Goal: Task Accomplishment & Management: Complete application form

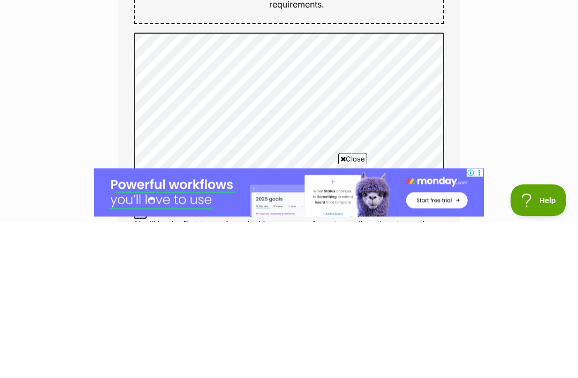
scroll to position [751, 0]
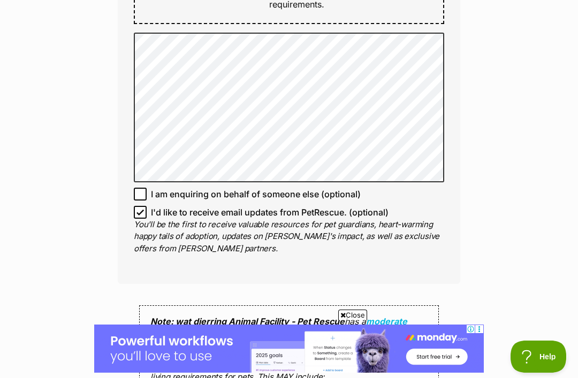
click at [136, 206] on input "I'd like to receive email updates from PetRescue. (optional)" at bounding box center [140, 212] width 13 height 13
checkbox input "false"
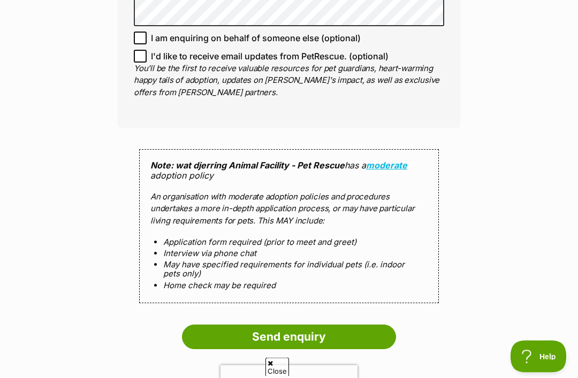
scroll to position [908, 0]
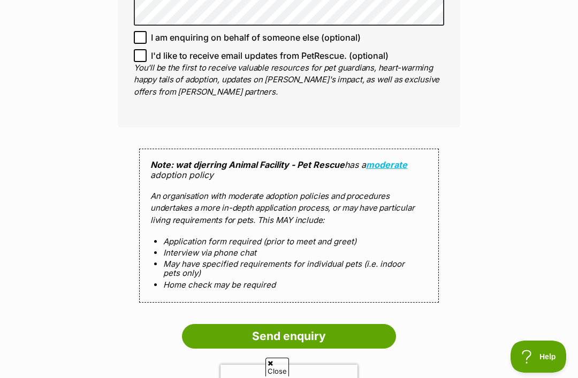
click at [345, 324] on input "Send enquiry" at bounding box center [289, 336] width 214 height 25
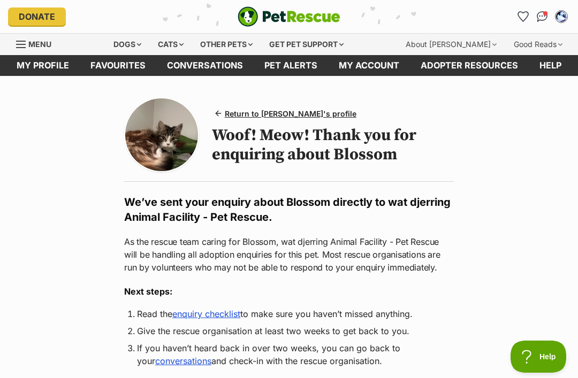
click at [543, 12] on img "Conversations" at bounding box center [542, 16] width 11 height 11
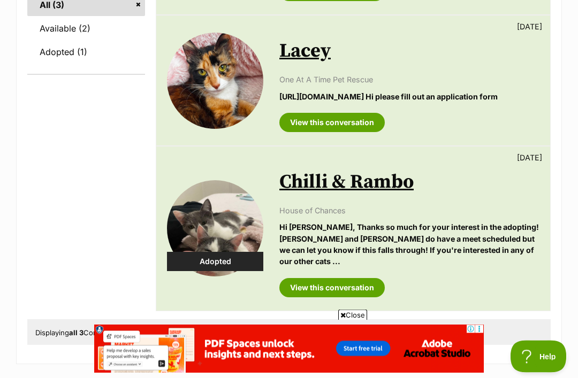
scroll to position [320, 0]
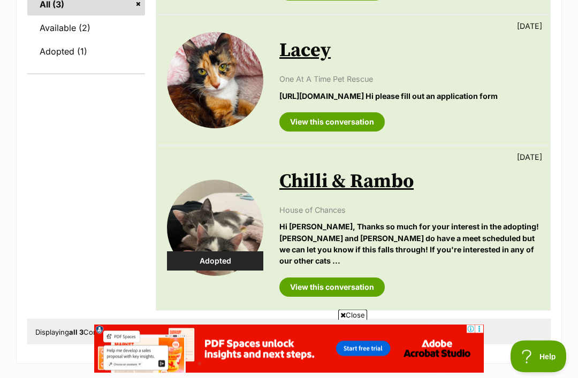
click at [338, 131] on link "View this conversation" at bounding box center [331, 122] width 105 height 19
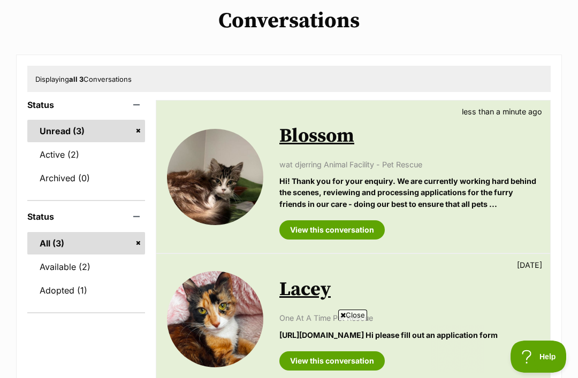
scroll to position [0, 0]
click at [350, 230] on link "View this conversation" at bounding box center [331, 229] width 105 height 19
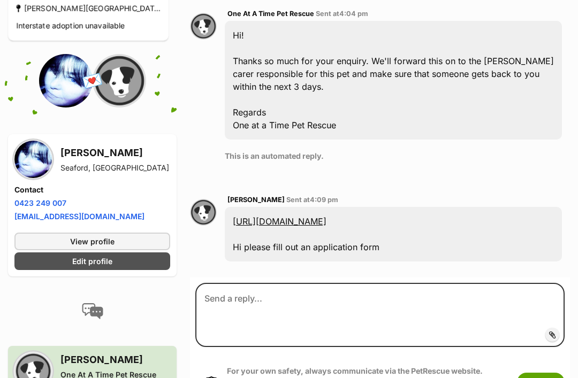
scroll to position [340, 0]
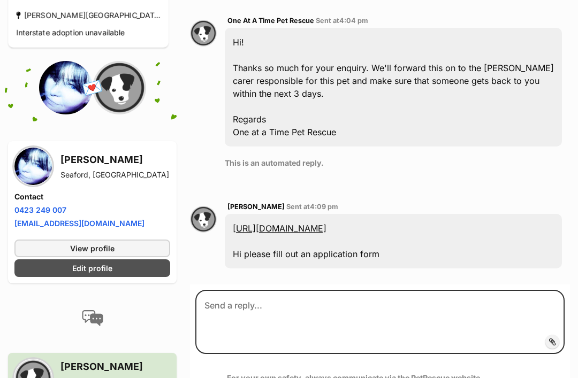
click at [326, 223] on link "https://oaatpetrescue.org.au/application" at bounding box center [280, 228] width 94 height 11
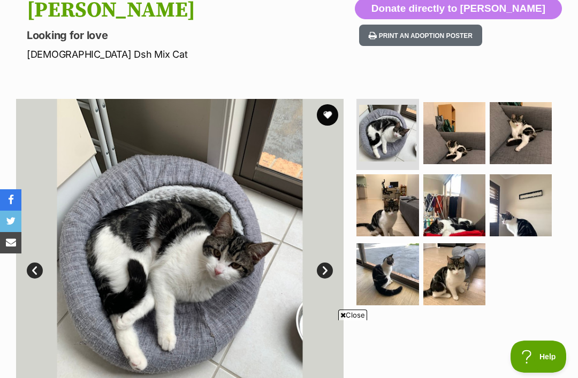
click at [396, 213] on img at bounding box center [387, 205] width 62 height 62
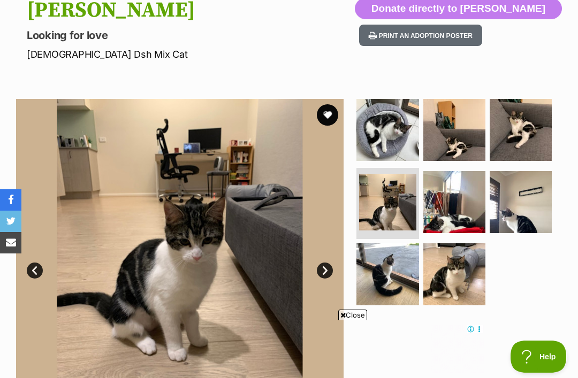
click at [399, 277] on img at bounding box center [387, 274] width 62 height 62
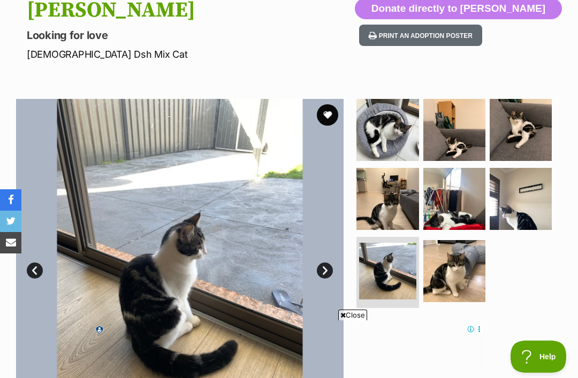
click at [457, 267] on img at bounding box center [454, 271] width 62 height 62
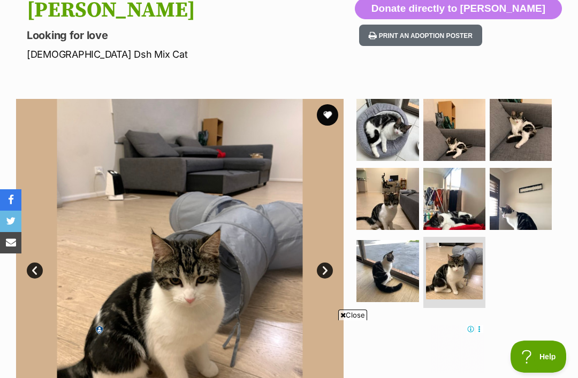
click at [463, 212] on img at bounding box center [454, 199] width 62 height 62
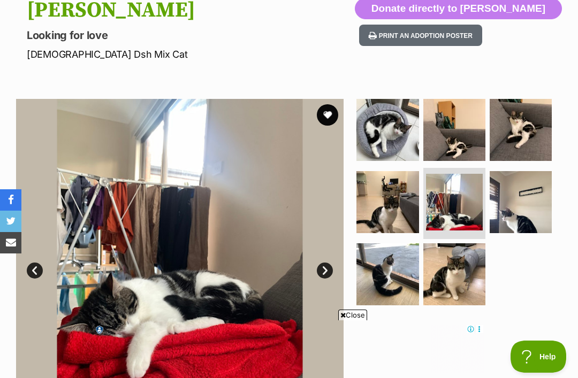
click at [520, 144] on img at bounding box center [520, 130] width 62 height 62
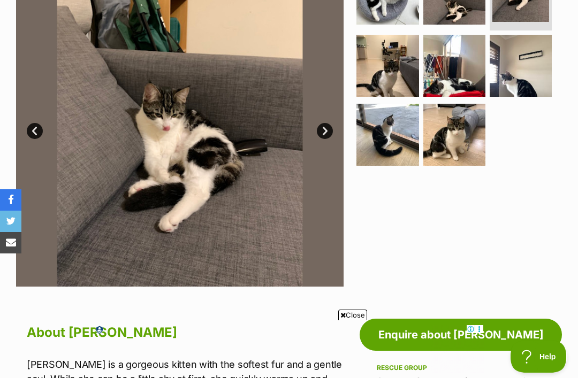
scroll to position [264, 0]
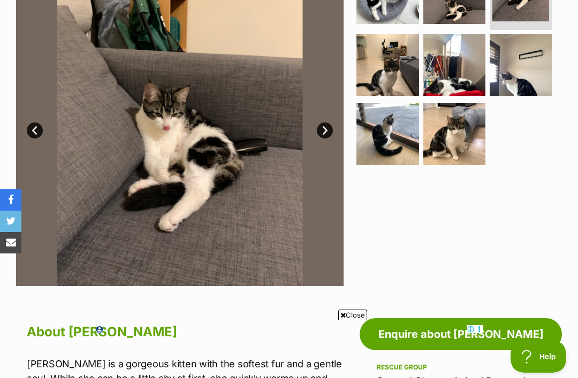
click at [460, 135] on img at bounding box center [454, 134] width 62 height 62
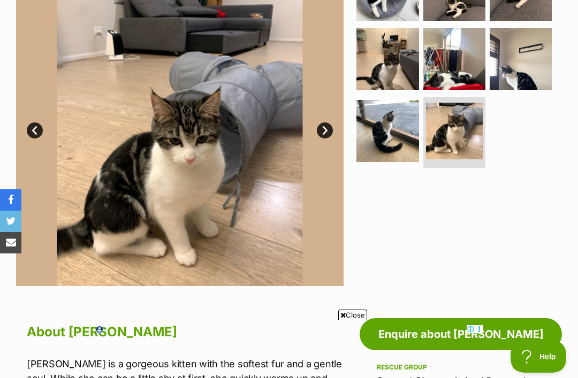
click at [512, 73] on img at bounding box center [520, 59] width 62 height 62
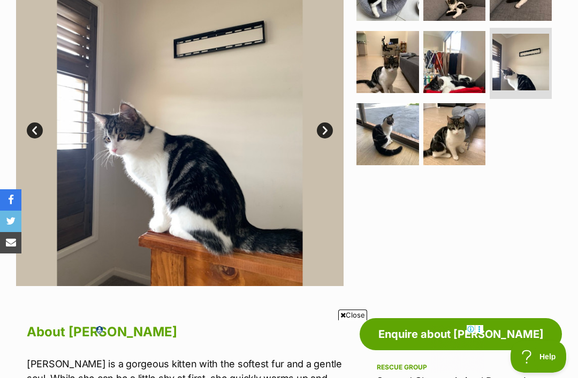
click at [456, 73] on img at bounding box center [454, 62] width 62 height 62
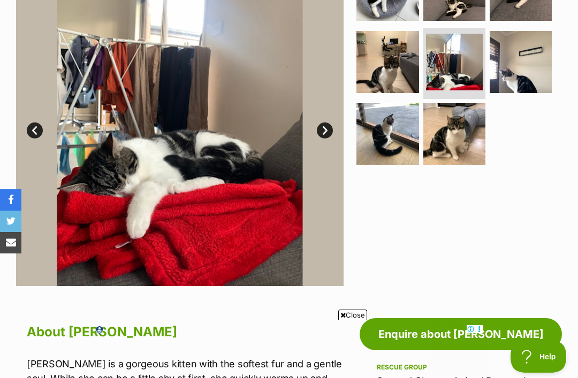
click at [397, 71] on img at bounding box center [387, 62] width 62 height 62
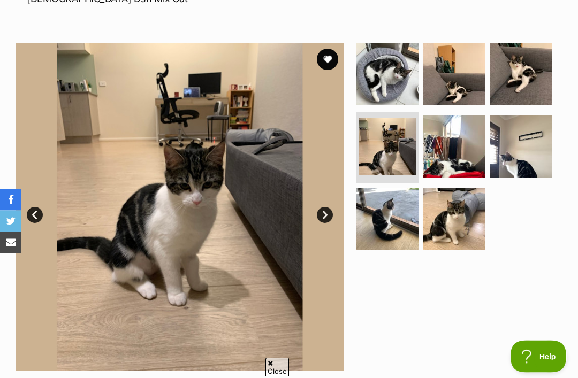
scroll to position [179, 0]
click at [394, 81] on img at bounding box center [387, 74] width 62 height 62
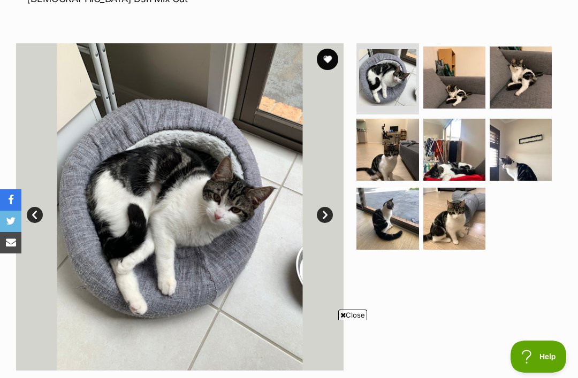
scroll to position [0, 0]
